Goal: Task Accomplishment & Management: Use online tool/utility

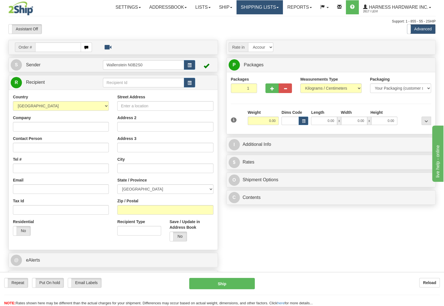
click at [249, 9] on link "Shipping lists" at bounding box center [260, 7] width 46 height 14
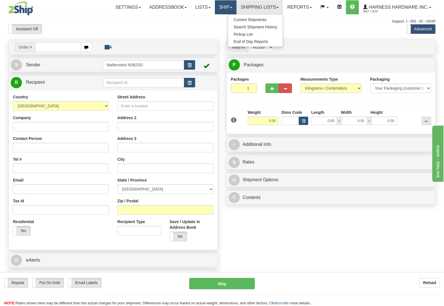
click at [228, 10] on link "Ship" at bounding box center [226, 7] width 22 height 14
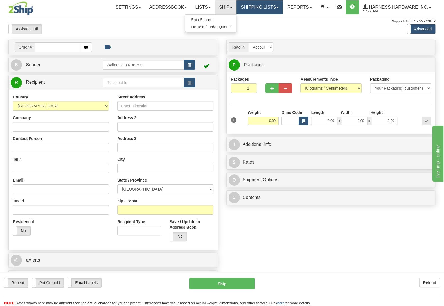
drag, startPoint x: 249, startPoint y: 11, endPoint x: 250, endPoint y: 14, distance: 3.3
click at [250, 12] on link "Shipping lists" at bounding box center [260, 7] width 46 height 14
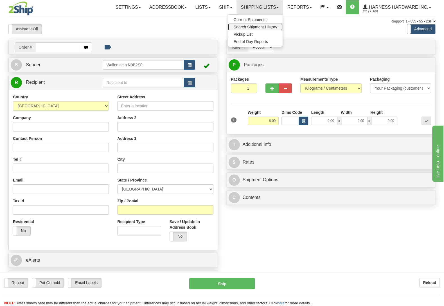
click at [259, 27] on span "Search Shipment History" at bounding box center [256, 27] width 44 height 5
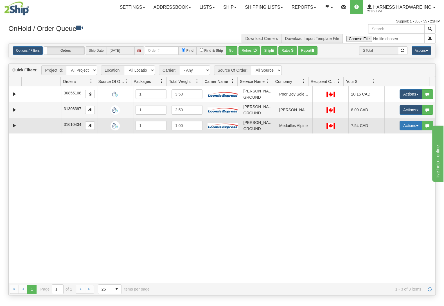
click at [400, 123] on button "Actions" at bounding box center [411, 126] width 23 height 10
click at [390, 159] on link "Ship" at bounding box center [399, 158] width 45 height 7
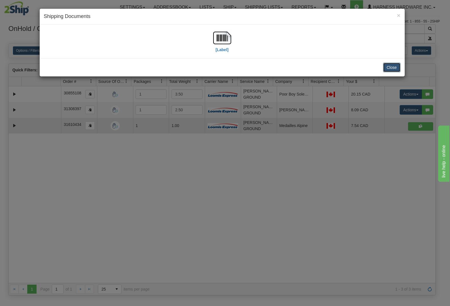
click at [390, 63] on button "Close" at bounding box center [391, 68] width 17 height 10
